Goal: Download file/media

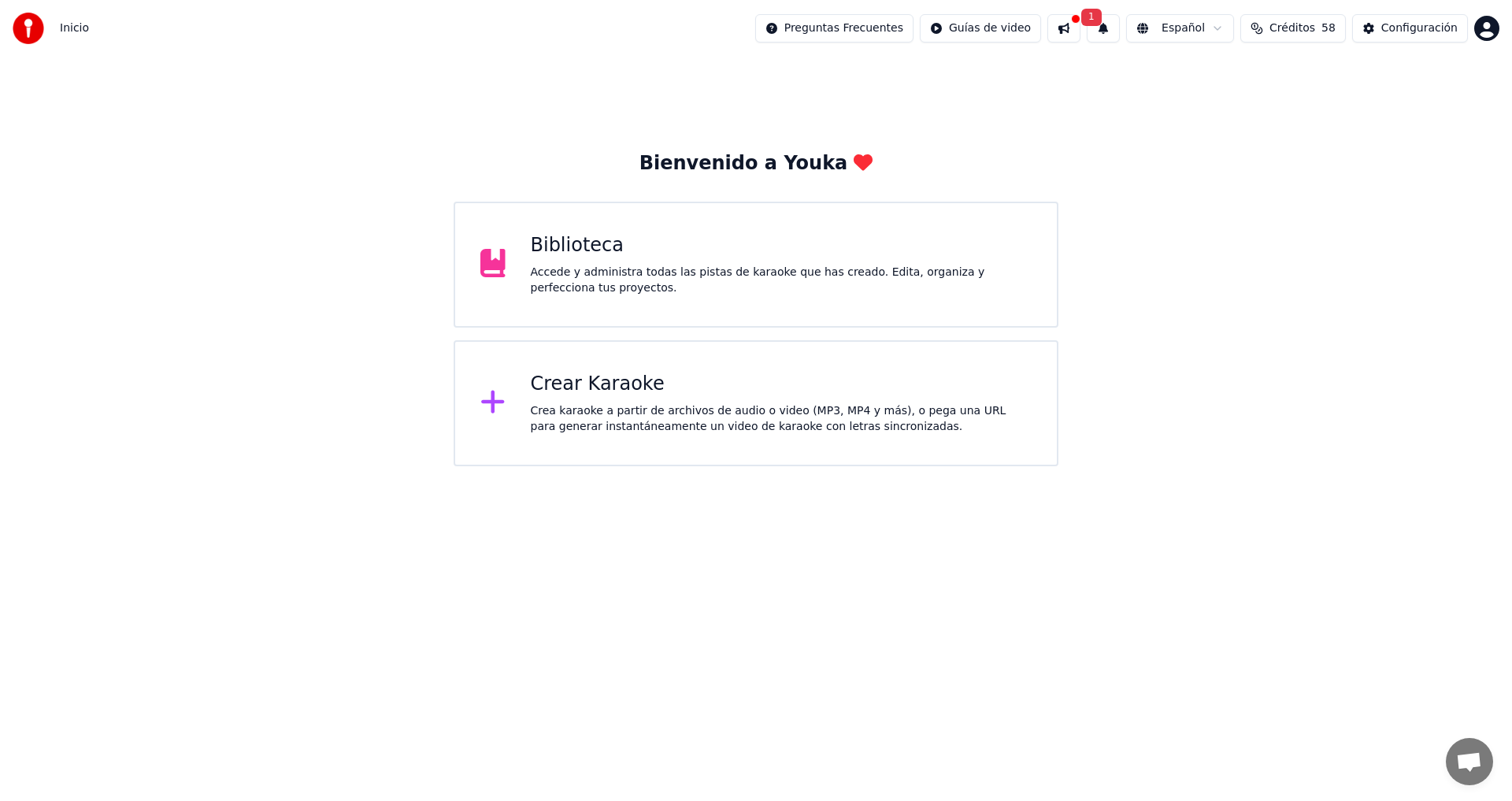
click at [626, 270] on div "Accede y administra todas las pistas de karaoke que has creado. Edita, organiza…" at bounding box center [781, 280] width 501 height 31
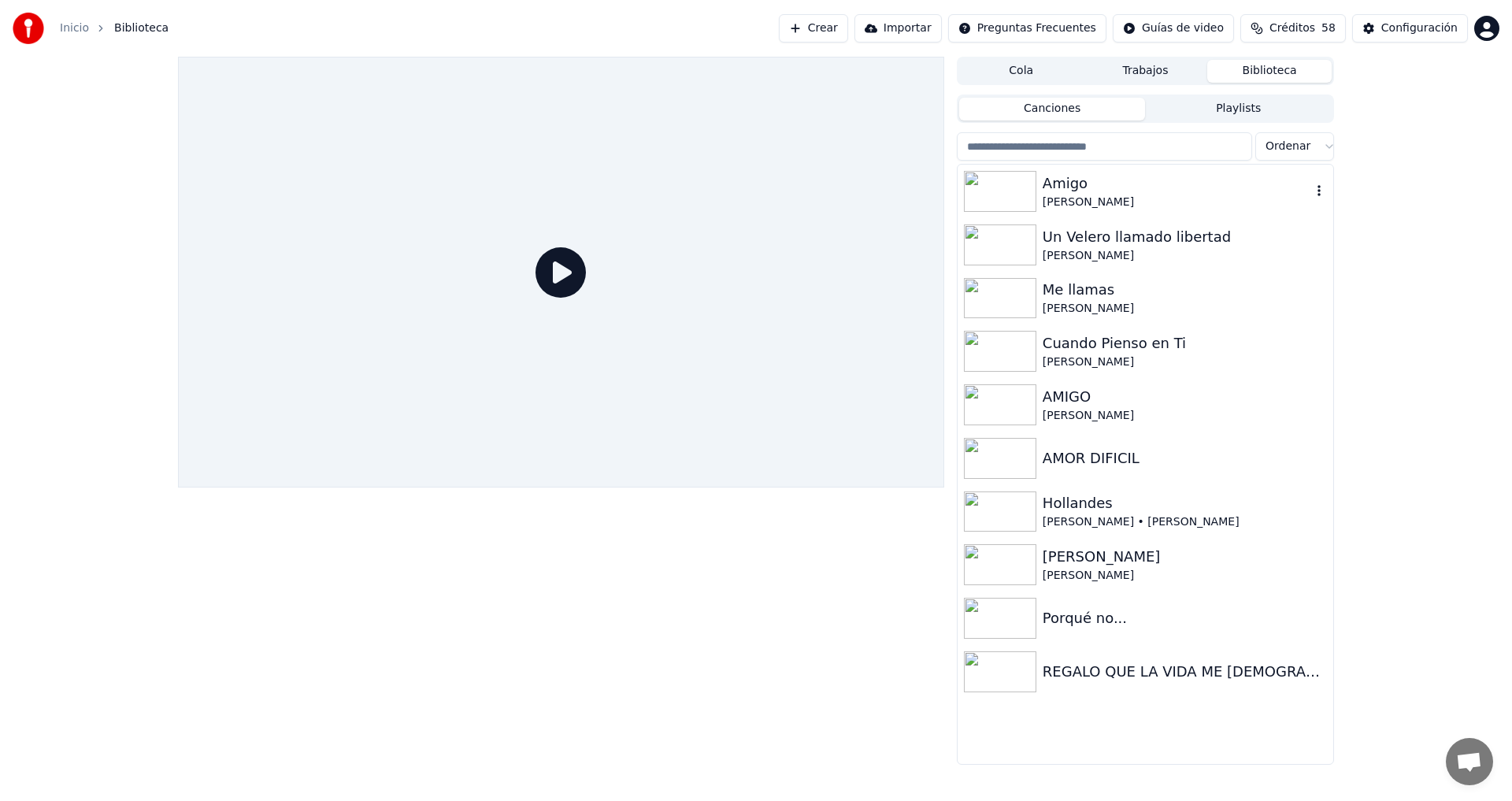
click at [1110, 198] on div "[PERSON_NAME]" at bounding box center [1177, 202] width 269 height 16
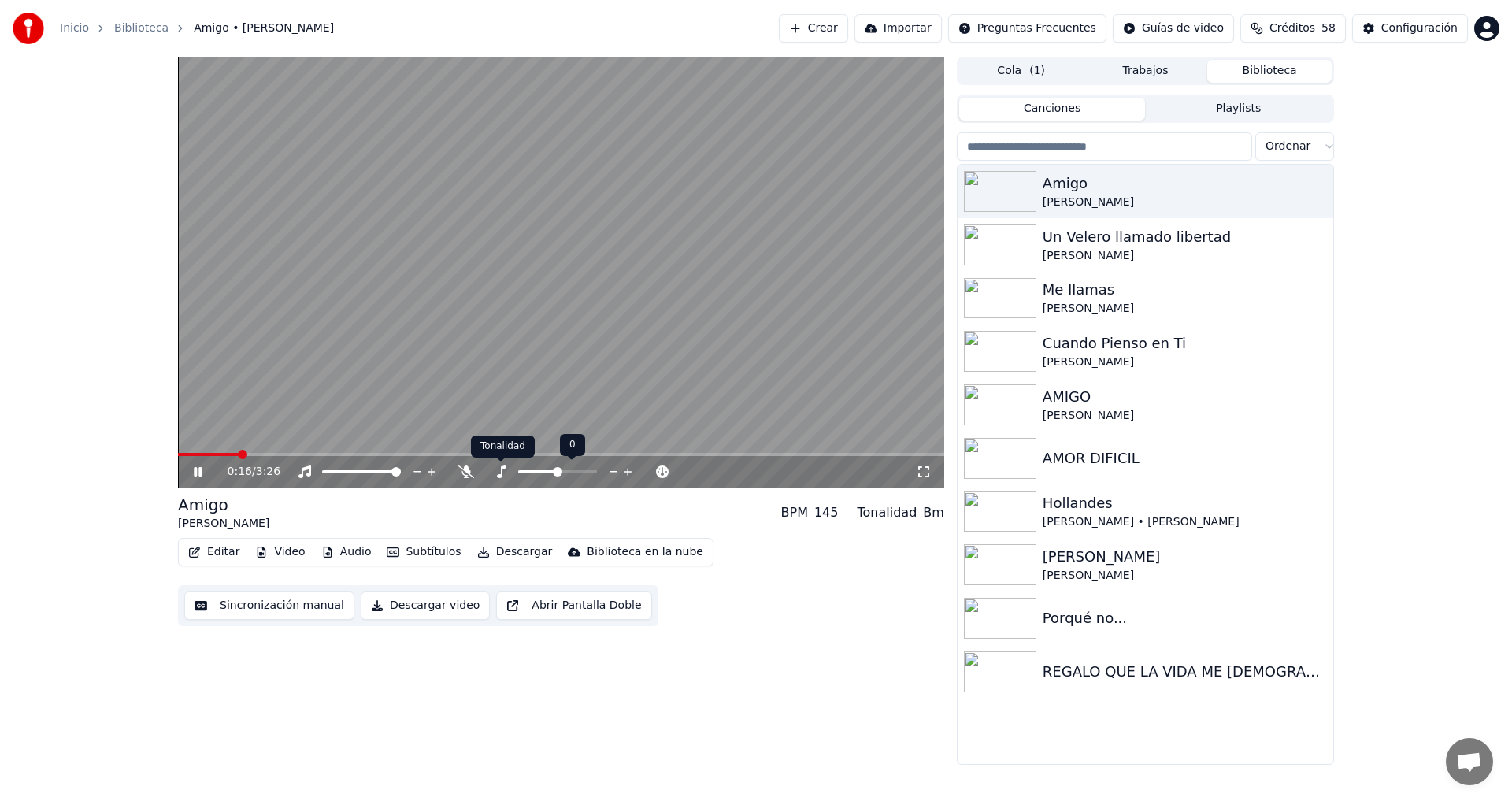
click at [503, 473] on icon at bounding box center [501, 472] width 16 height 13
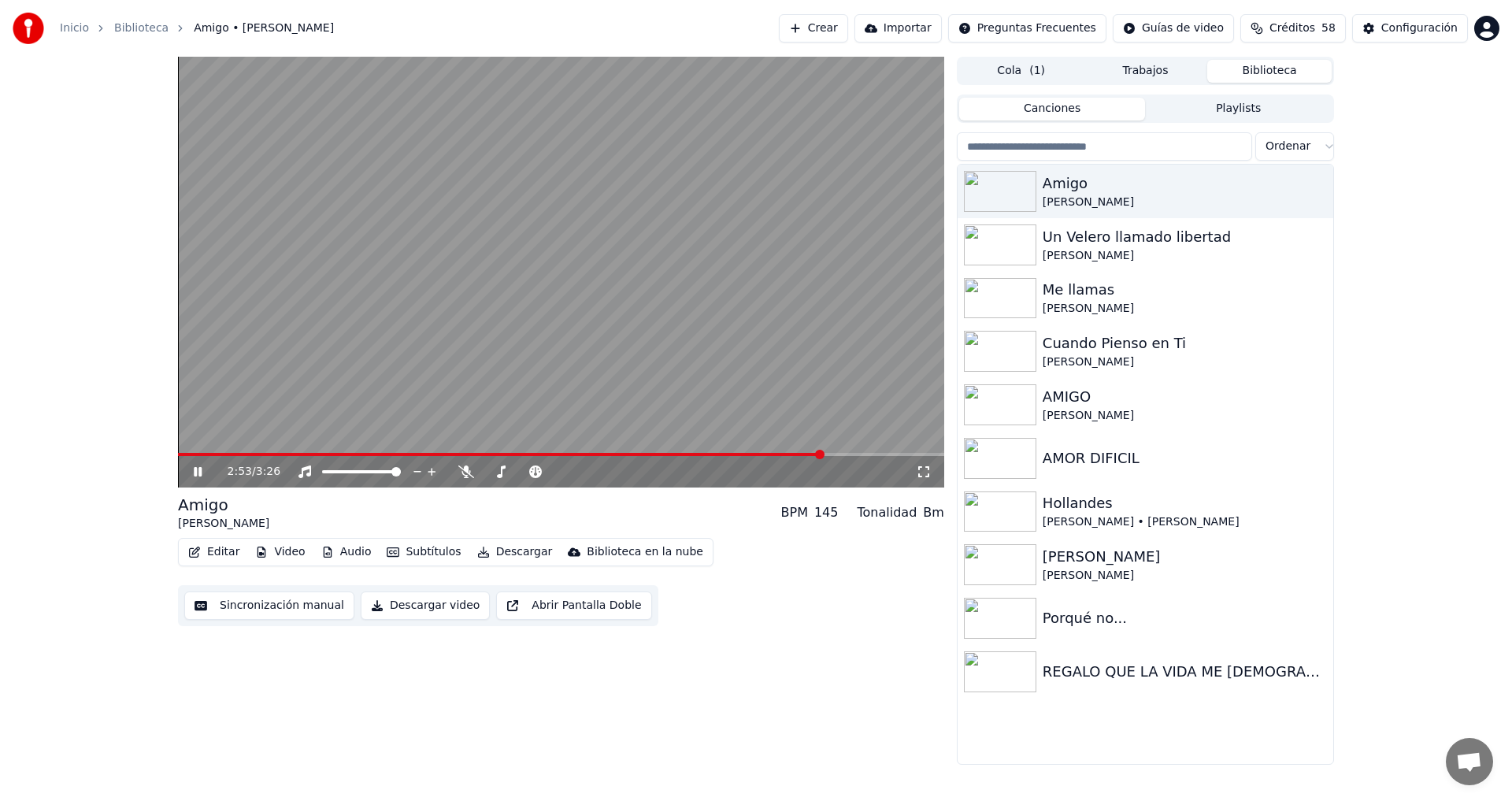
click at [203, 468] on icon at bounding box center [209, 472] width 37 height 13
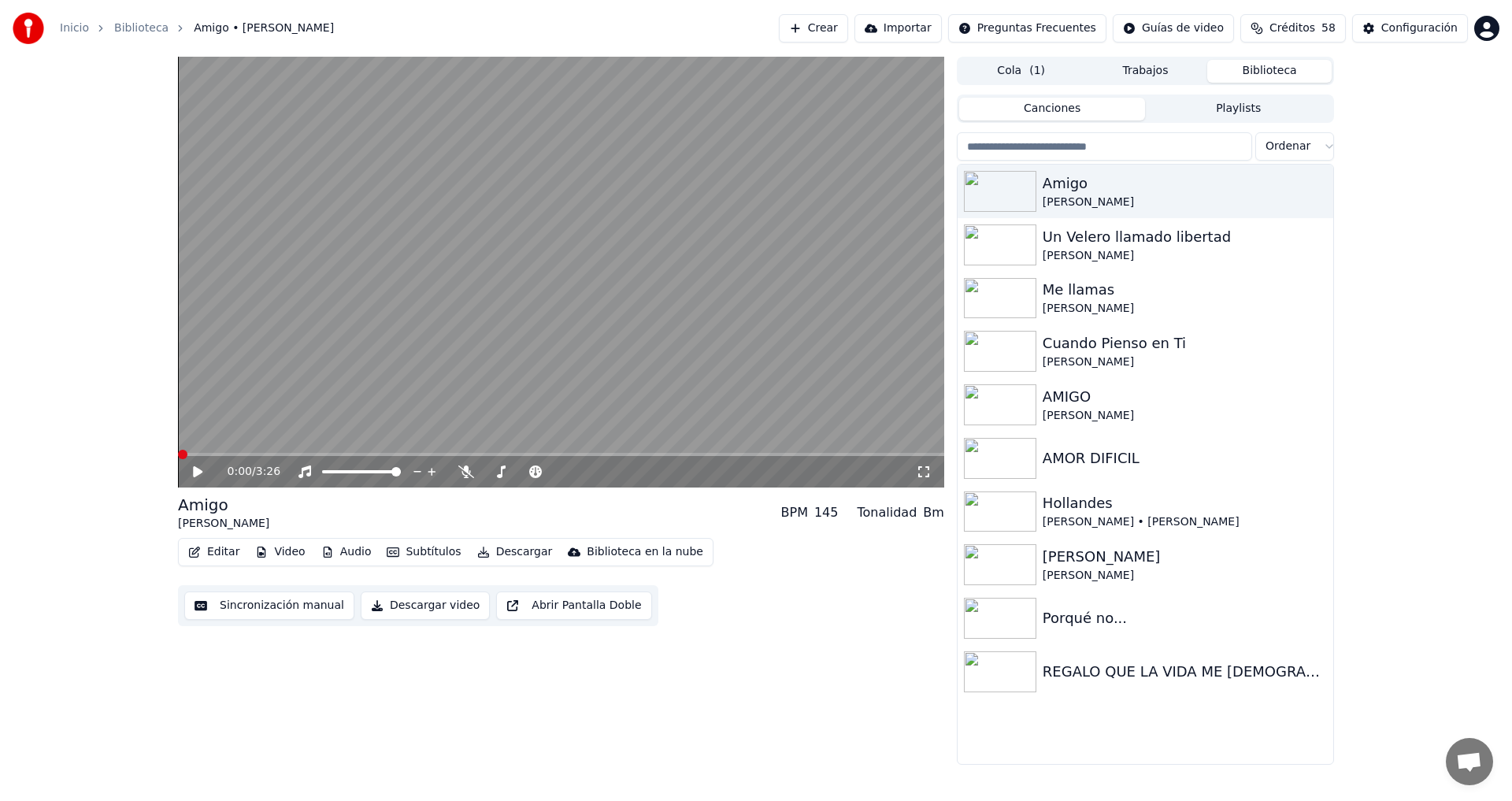
click at [178, 459] on span at bounding box center [183, 454] width 10 height 10
click at [499, 471] on icon at bounding box center [501, 472] width 16 height 13
click at [612, 472] on icon at bounding box center [613, 472] width 8 height 2
click at [200, 472] on icon at bounding box center [197, 472] width 10 height 11
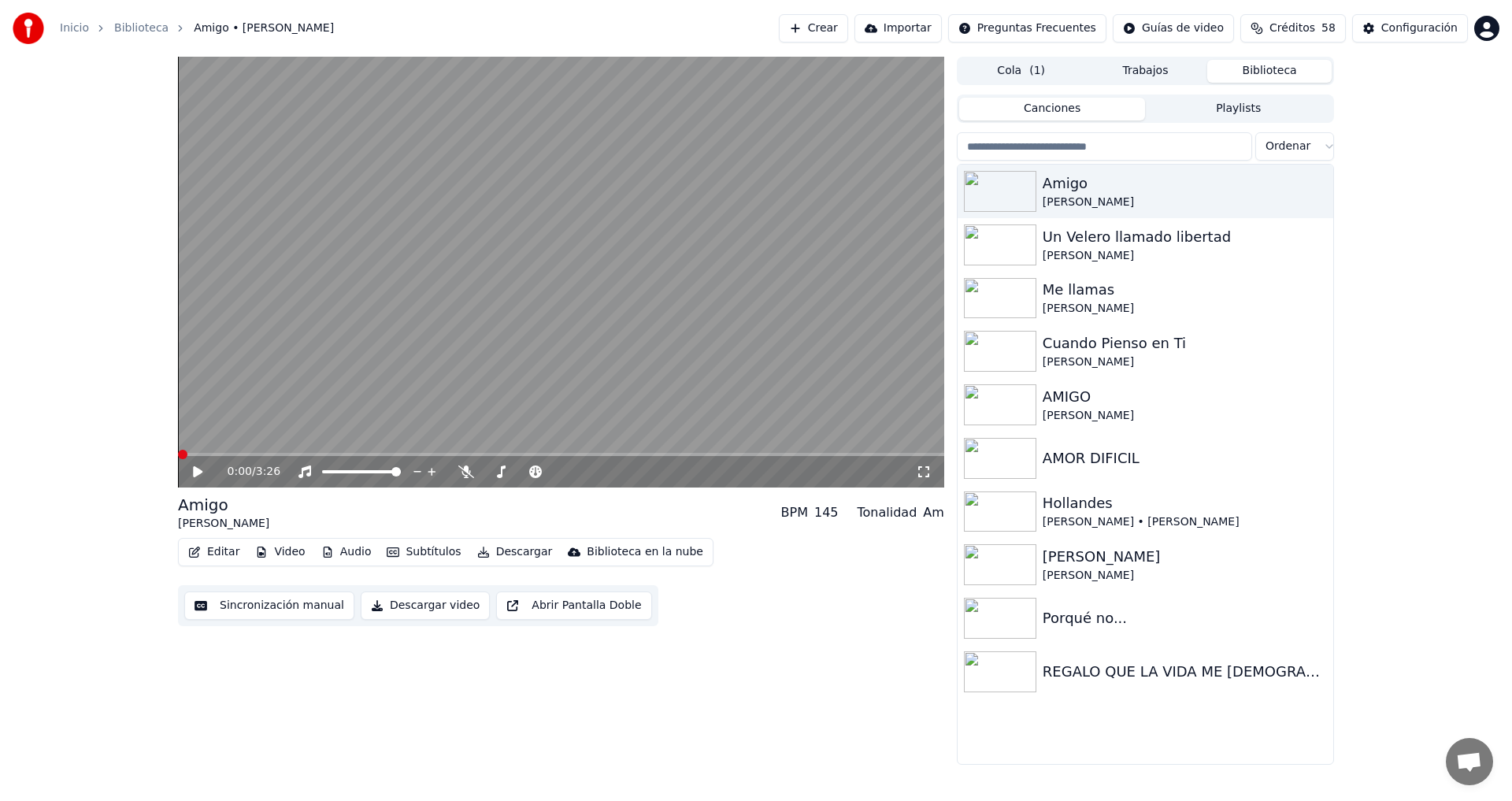
click at [178, 459] on span at bounding box center [183, 454] width 10 height 10
click at [408, 605] on button "Descargar video" at bounding box center [425, 605] width 130 height 28
